Goal: Information Seeking & Learning: Find specific page/section

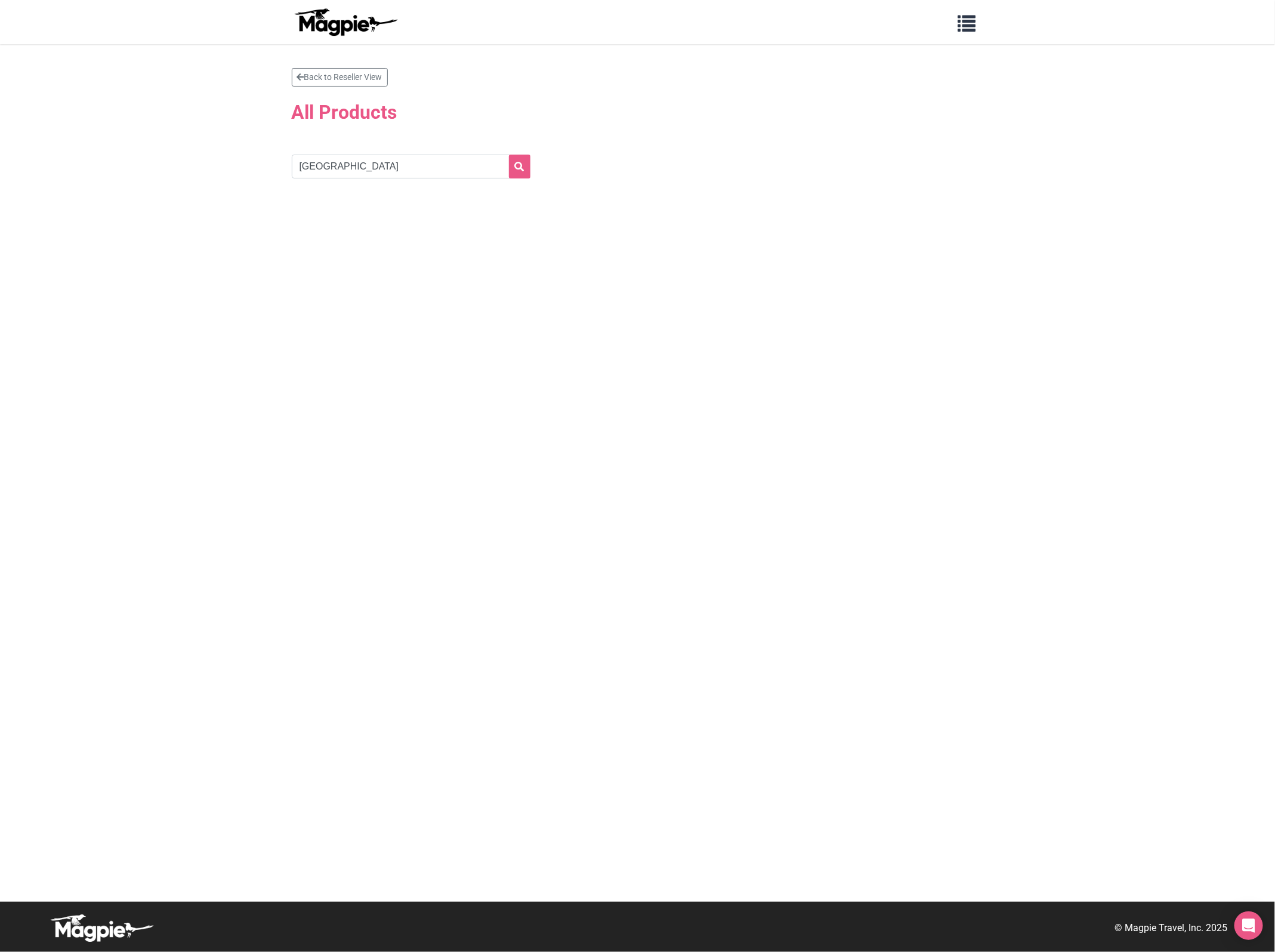
click at [552, 177] on form "Oakland" at bounding box center [435, 167] width 286 height 24
drag, startPoint x: 348, startPoint y: 171, endPoint x: 160, endPoint y: 171, distance: 188.0
click at [160, 171] on section "Back to Reseller View All Products Oakland" at bounding box center [638, 472] width 1275 height 858
type input "Ring"
click at [509, 155] on button "submit" at bounding box center [519, 167] width 21 height 24
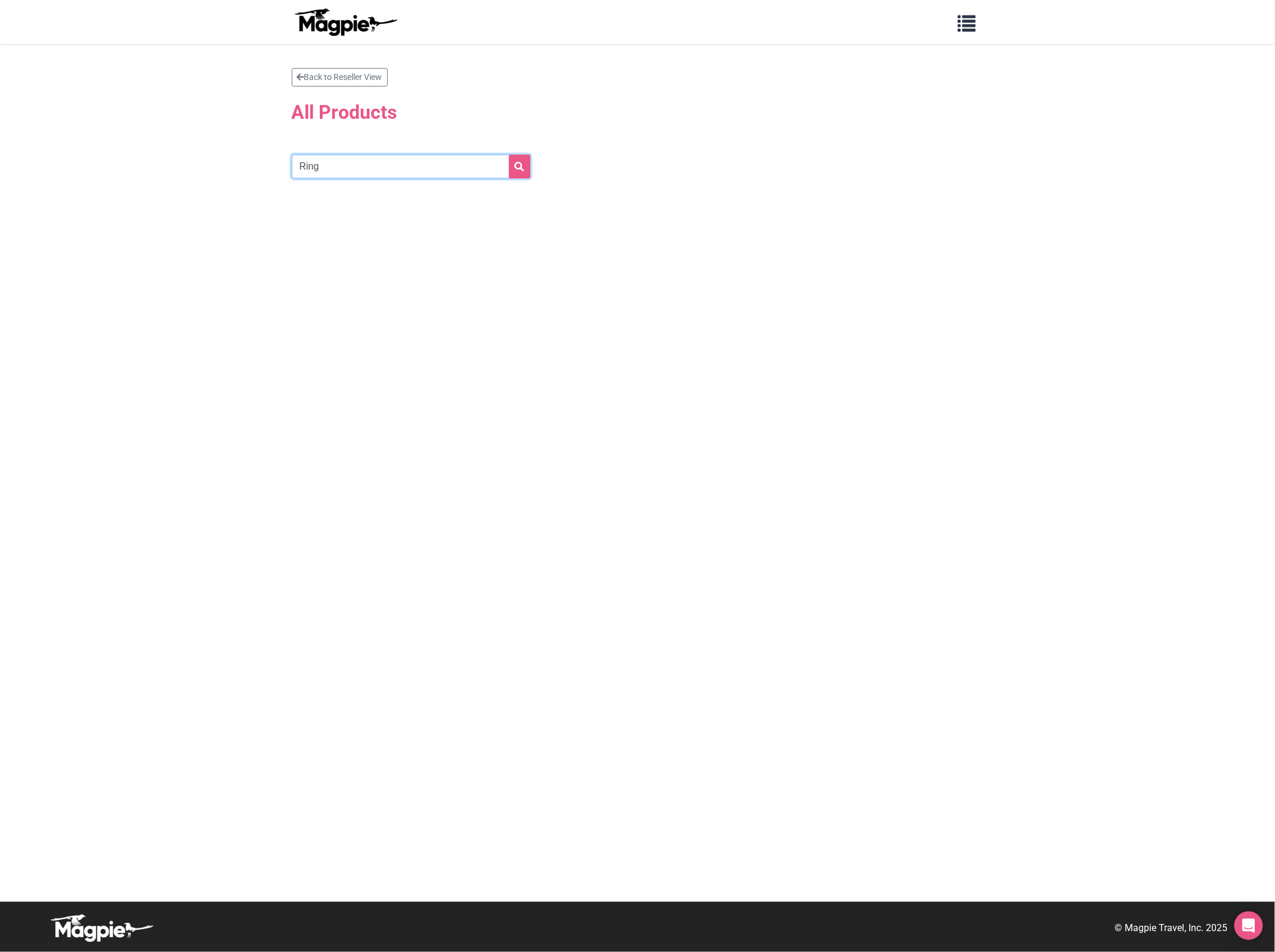
drag, startPoint x: 83, startPoint y: 164, endPoint x: 39, endPoint y: 160, distance: 44.2
click at [41, 164] on section "Back to Reseller View All Products Ring" at bounding box center [638, 472] width 1275 height 858
paste input "Central Coliseum"
type input "RingCentral Coliseum"
click at [509, 155] on button "submit" at bounding box center [519, 167] width 21 height 24
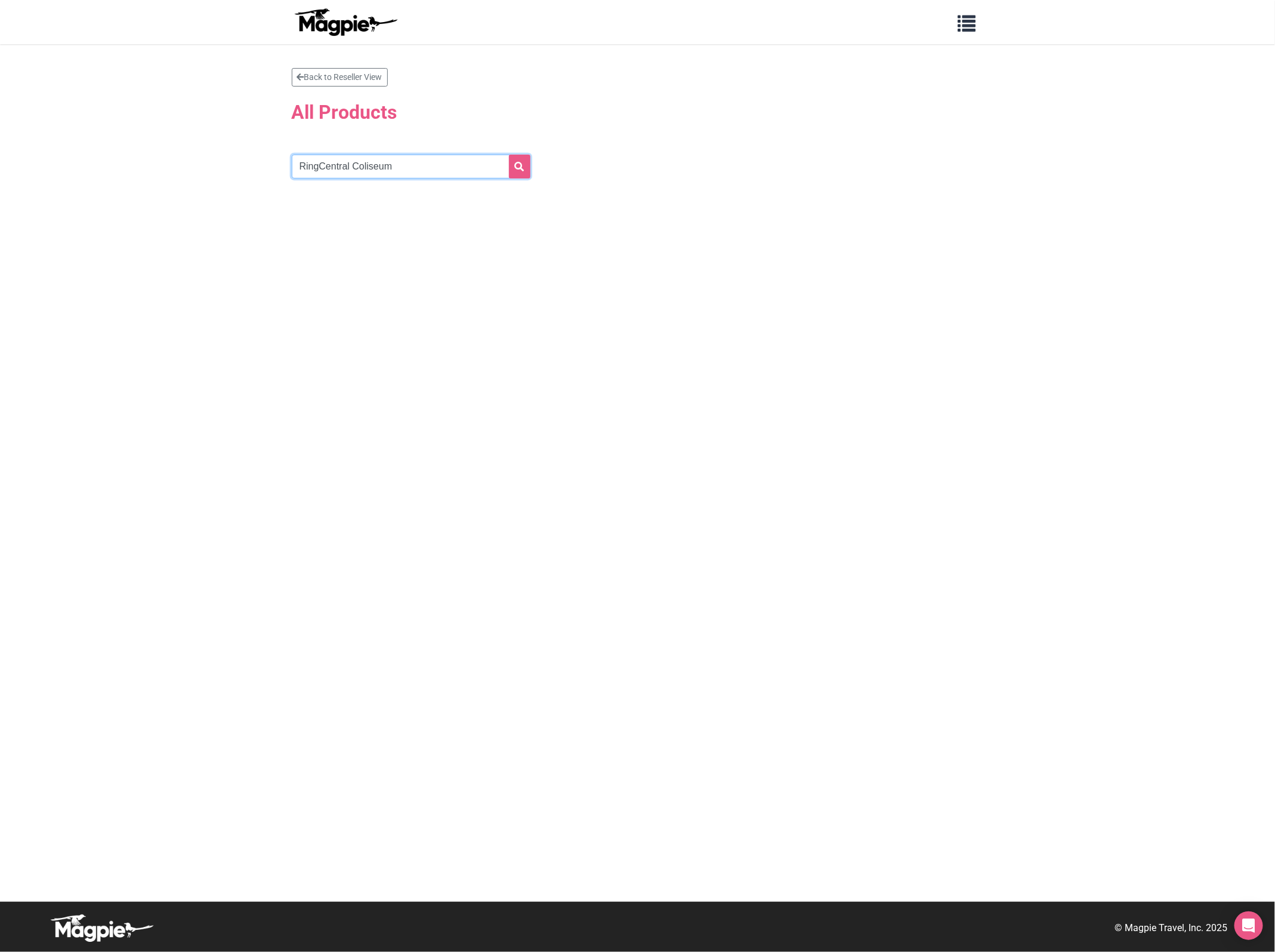
drag, startPoint x: 465, startPoint y: 171, endPoint x: -170, endPoint y: 228, distance: 637.6
click at [0, 228] on html "Problems we solve Products Content Management and Distribution Magpie for Resel…" at bounding box center [638, 476] width 1275 height 952
type input "Baseball"
click at [509, 155] on button "submit" at bounding box center [519, 167] width 21 height 24
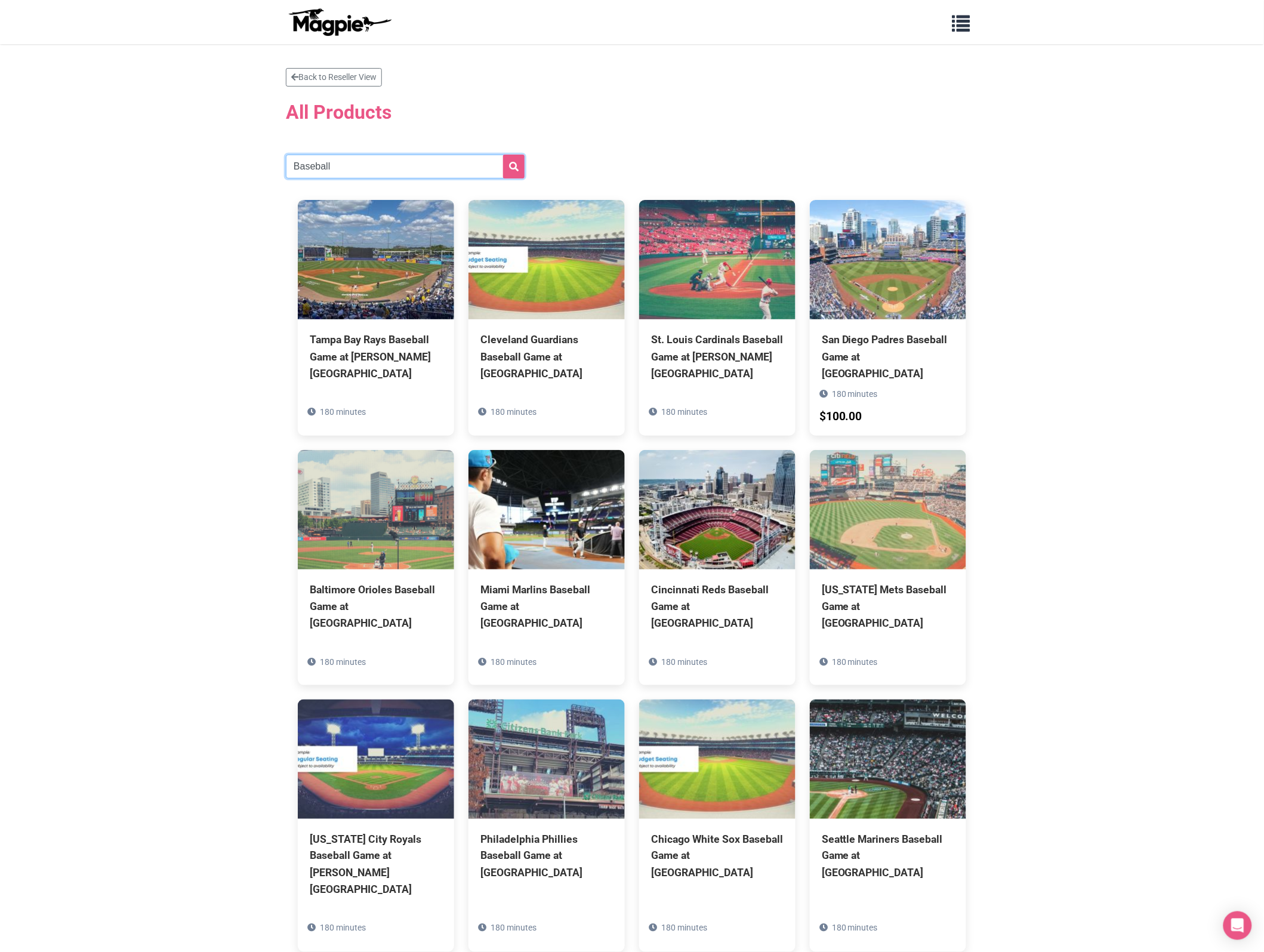
drag, startPoint x: 370, startPoint y: 167, endPoint x: -52, endPoint y: 226, distance: 426.1
click at [0, 226] on html "Problems we solve Products Content Management and Distribution Magpie for Resel…" at bounding box center [632, 643] width 1264 height 1287
type input "Football"
click at [503, 155] on button "submit" at bounding box center [513, 167] width 21 height 24
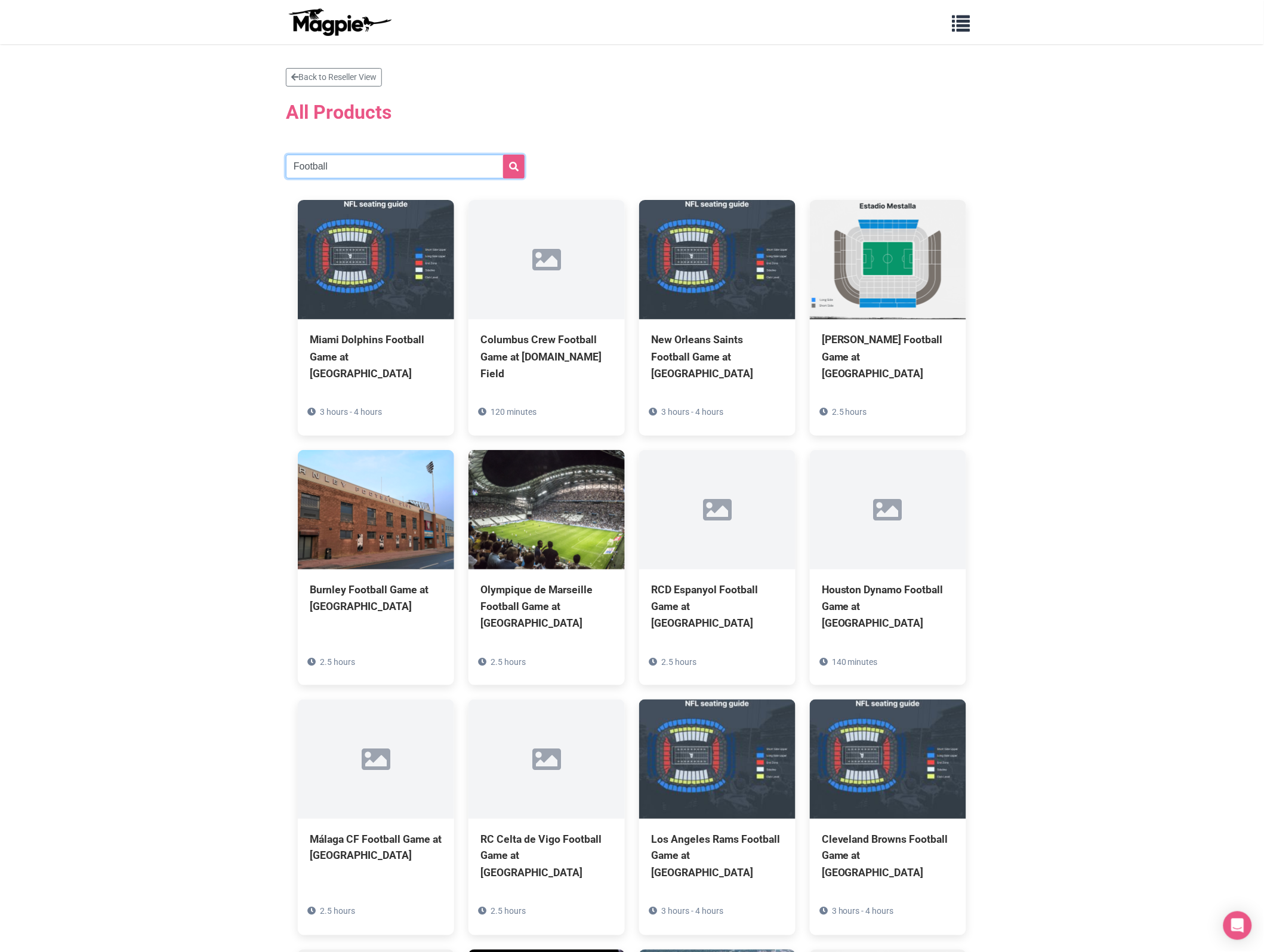
drag, startPoint x: 373, startPoint y: 158, endPoint x: -110, endPoint y: 228, distance: 488.0
paste input "Trojans"
type input "Trojans"
click at [503, 155] on button "submit" at bounding box center [513, 167] width 21 height 24
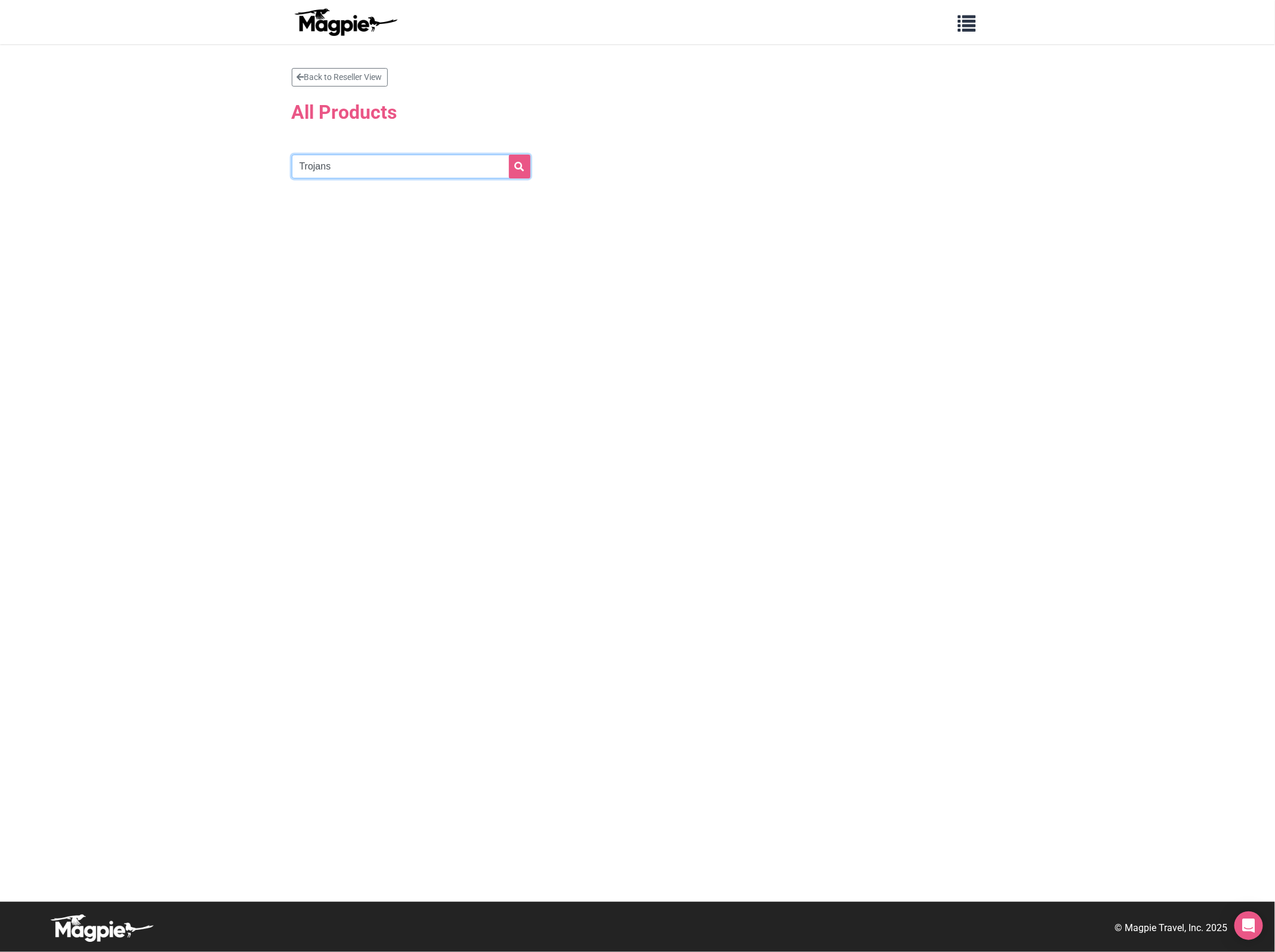
click at [376, 160] on input "Trojans" at bounding box center [411, 167] width 239 height 24
type input "Trojans"
click at [526, 163] on button "submit" at bounding box center [519, 167] width 21 height 24
drag, startPoint x: 358, startPoint y: 171, endPoint x: 75, endPoint y: 162, distance: 283.1
click at [75, 162] on section "Back to Reseller View All Products Trojans" at bounding box center [638, 472] width 1275 height 858
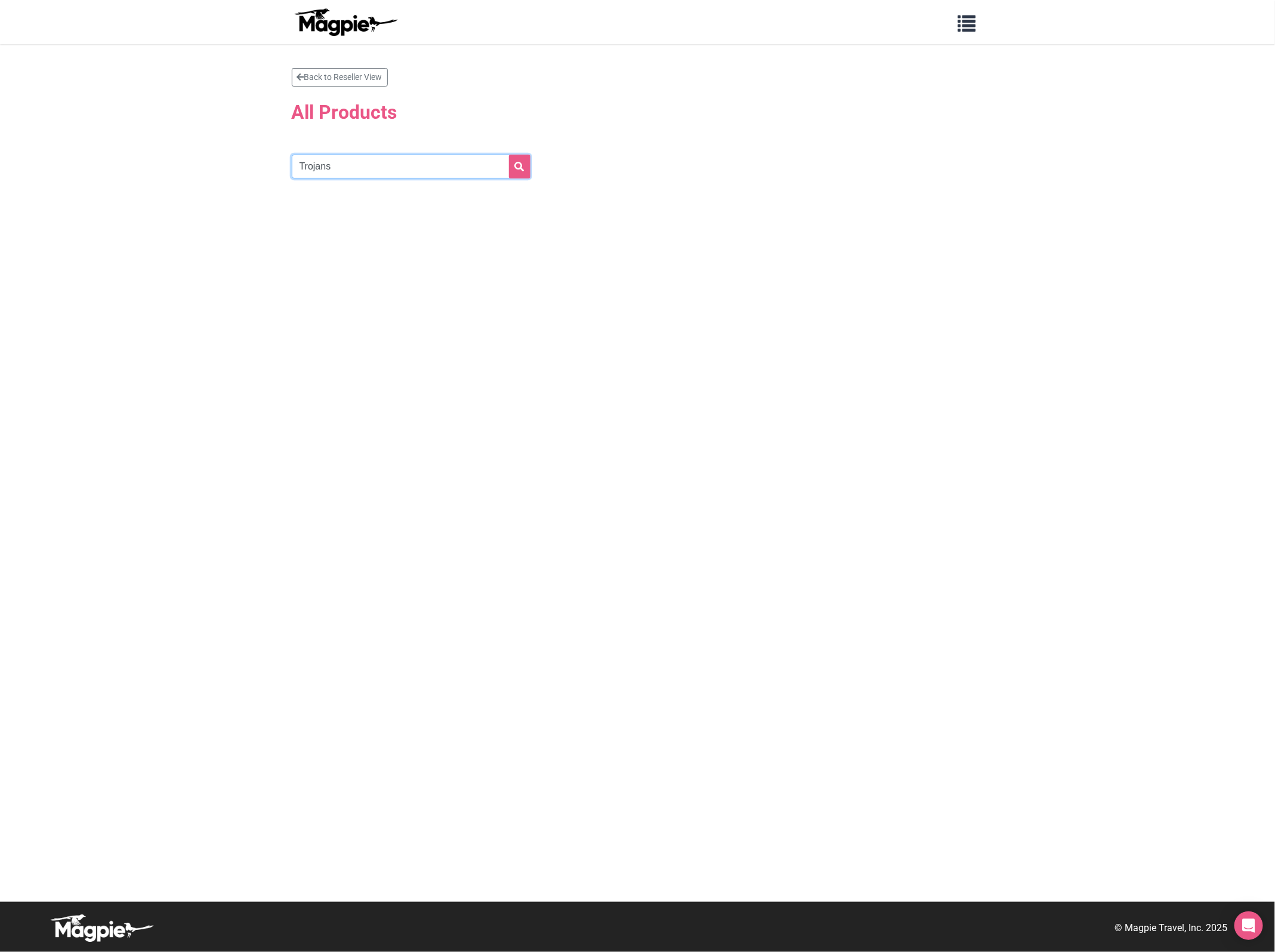
paste input "Memorial Coliseum"
type input "Memorial Coliseum"
click at [523, 167] on icon "submit" at bounding box center [520, 167] width 9 height 9
drag, startPoint x: 336, startPoint y: 161, endPoint x: 204, endPoint y: 157, distance: 132.1
click at [199, 159] on section "Back to Reseller View All Products Memorial Coliseum" at bounding box center [638, 472] width 1275 height 858
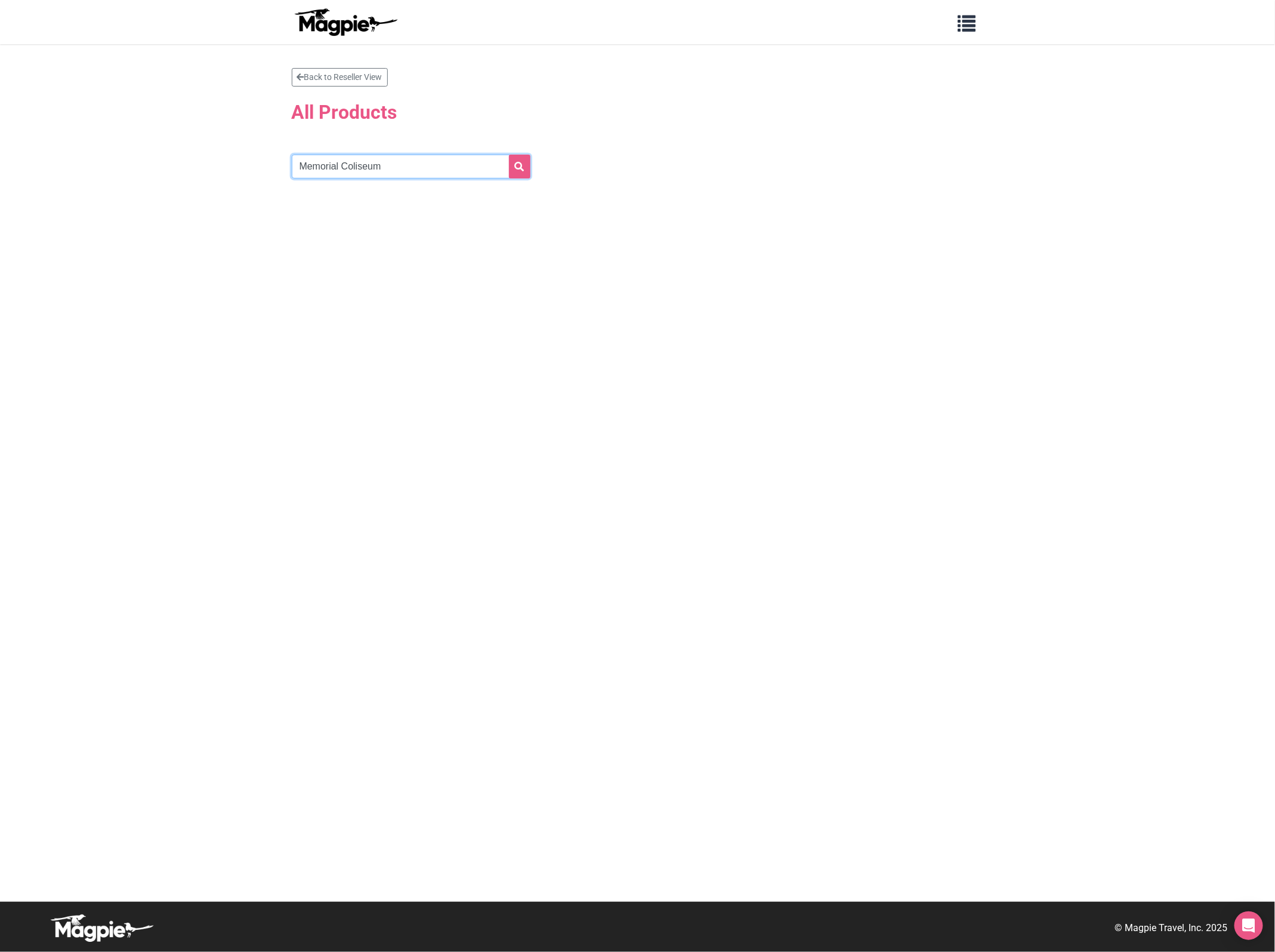
paste input "USC Trojans"
type input "USC Trojans"
click at [518, 165] on icon "submit" at bounding box center [520, 167] width 9 height 9
click at [355, 166] on input "USC Trojans" at bounding box center [411, 167] width 239 height 24
click at [297, 163] on input "USC Trojans" at bounding box center [411, 167] width 239 height 24
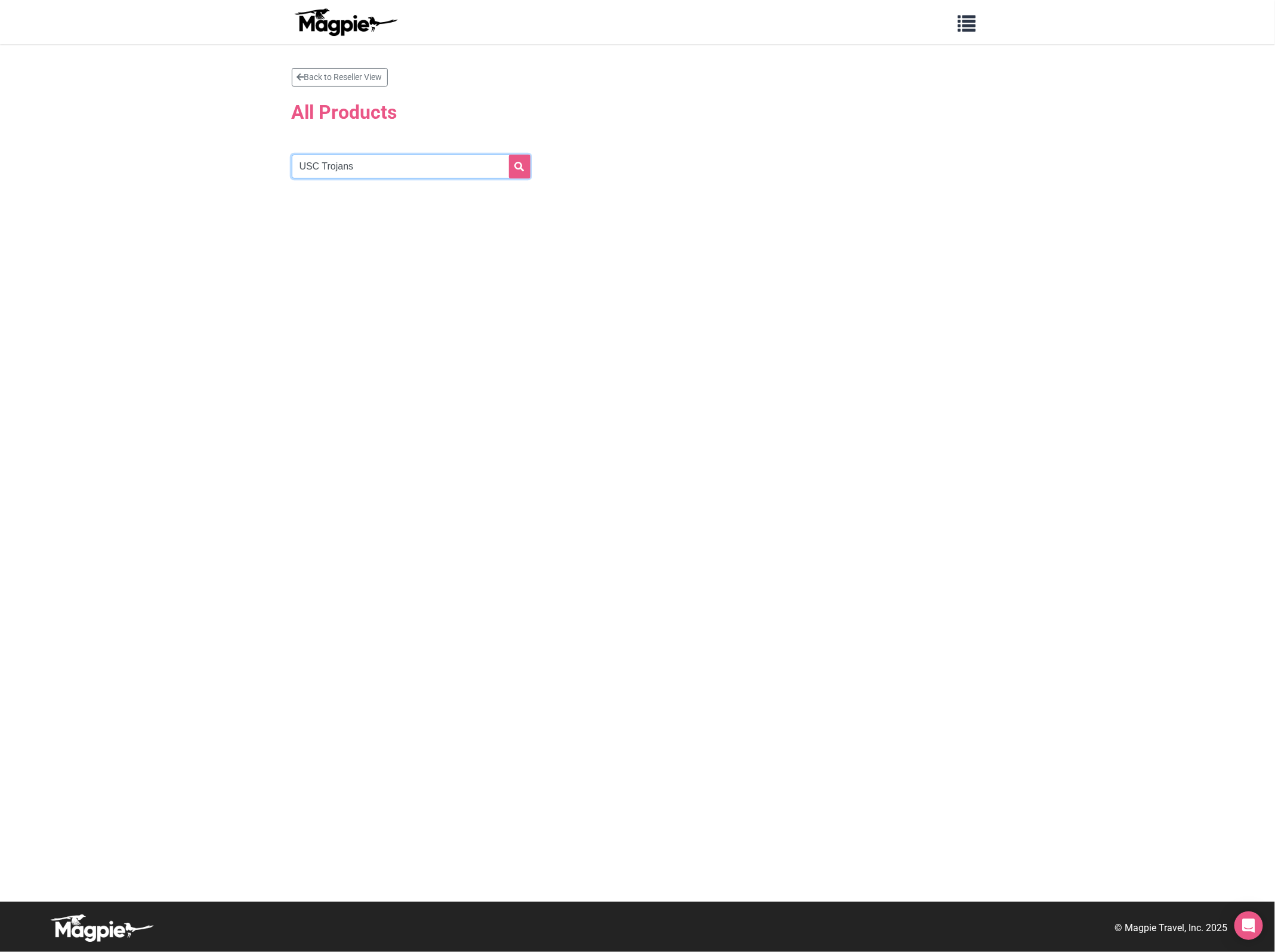
drag, startPoint x: 372, startPoint y: 164, endPoint x: 46, endPoint y: 166, distance: 326.0
click at [46, 166] on section "Back to Reseller View All Products USC Trojans" at bounding box center [638, 472] width 1275 height 858
paste input "Bruins"
type input "Bruins"
click at [509, 155] on button "submit" at bounding box center [519, 167] width 21 height 24
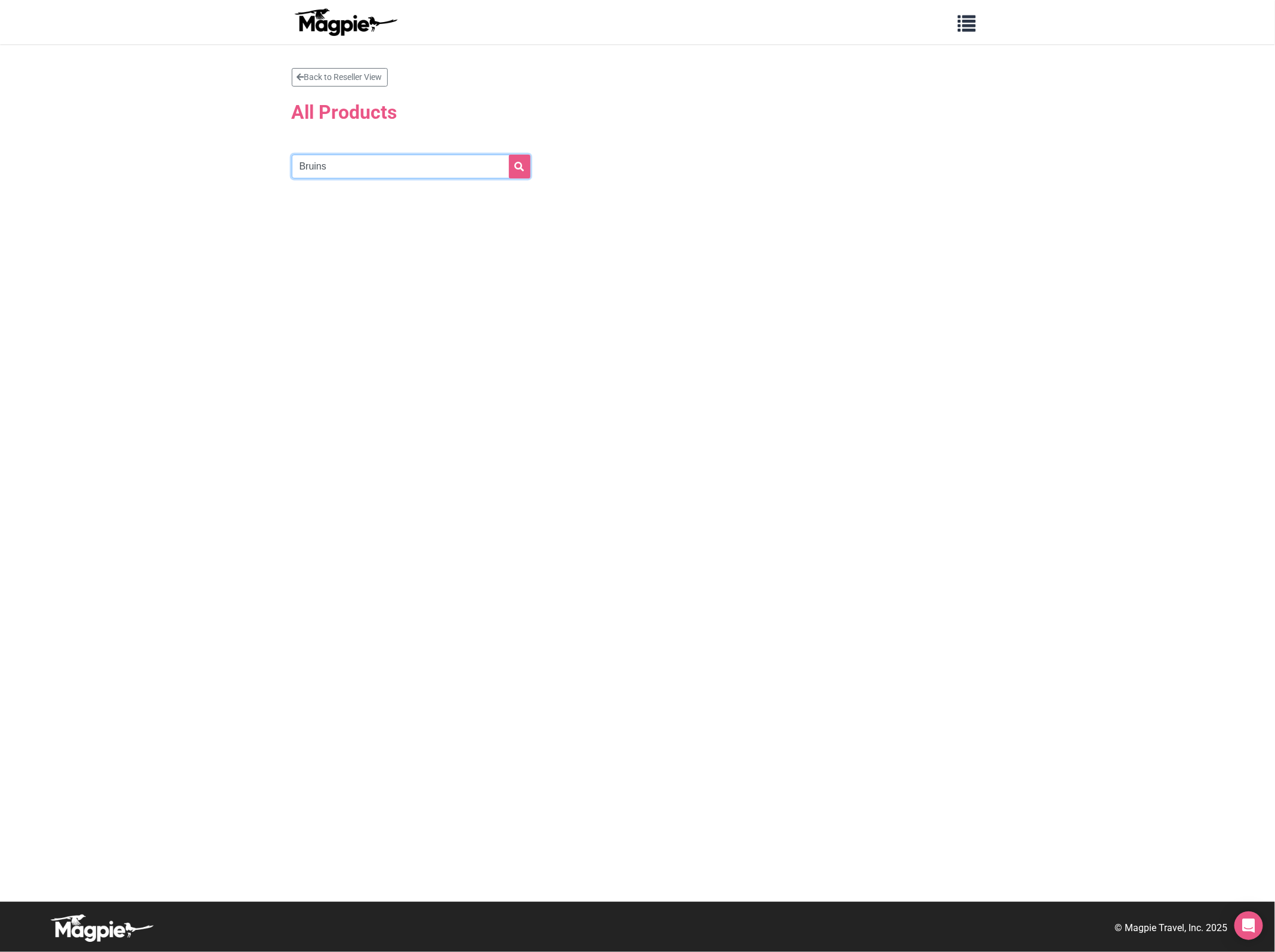
drag, startPoint x: 344, startPoint y: 161, endPoint x: 1, endPoint y: 156, distance: 343.0
click at [1, 156] on section "Back to Reseller View All Products Bruins" at bounding box center [638, 472] width 1275 height 858
paste input "Whitecaps"
type input "Whitecaps"
click at [509, 155] on button "submit" at bounding box center [519, 167] width 21 height 24
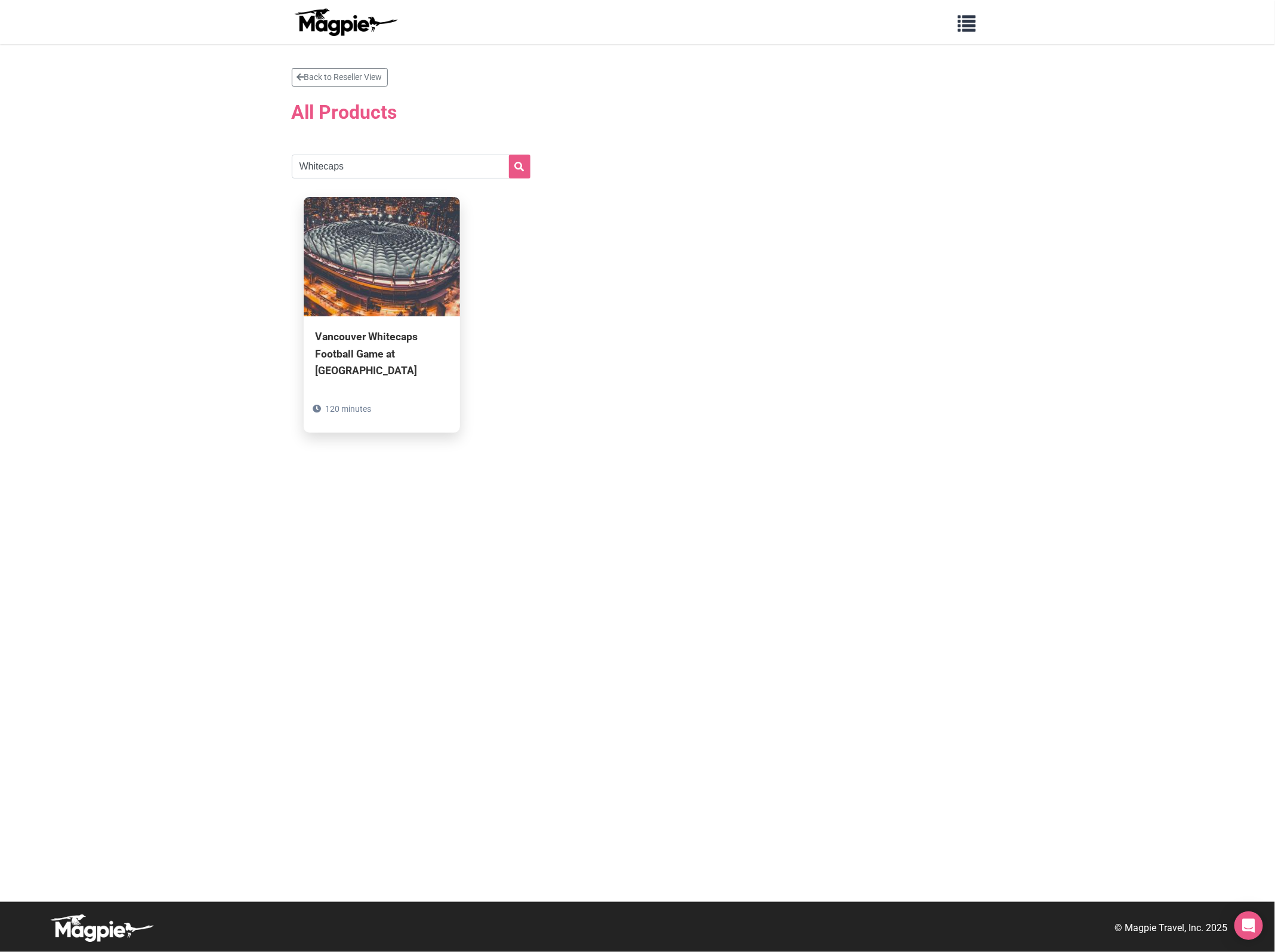
click at [385, 351] on div "Vancouver Whitecaps Football Game at [GEOGRAPHIC_DATA]" at bounding box center [382, 353] width 133 height 50
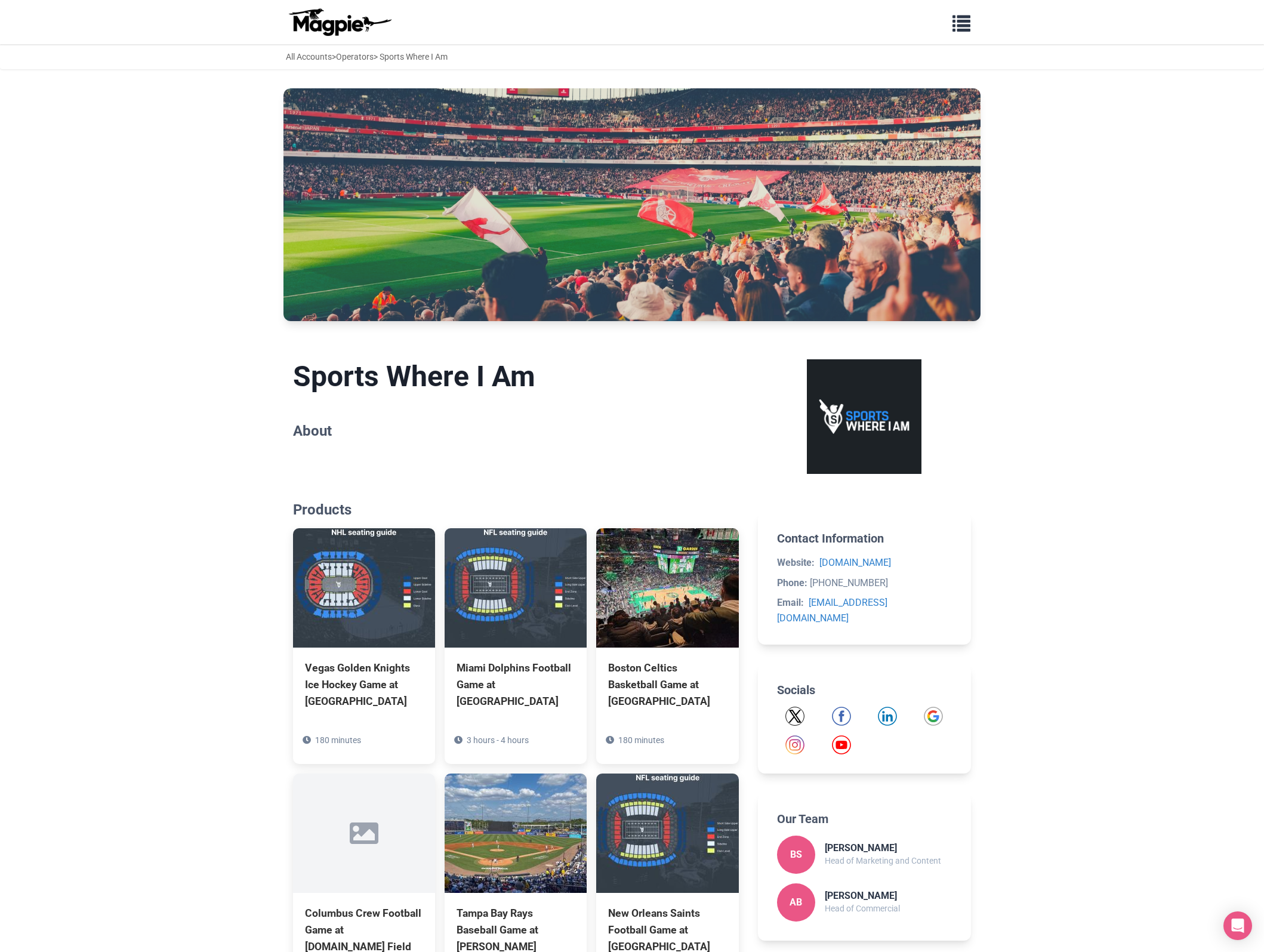
scroll to position [296, 0]
